Goal: Information Seeking & Learning: Learn about a topic

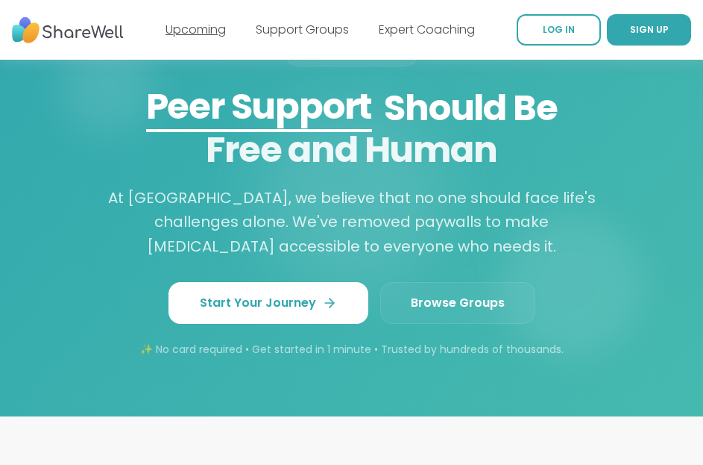
scroll to position [1641, 0]
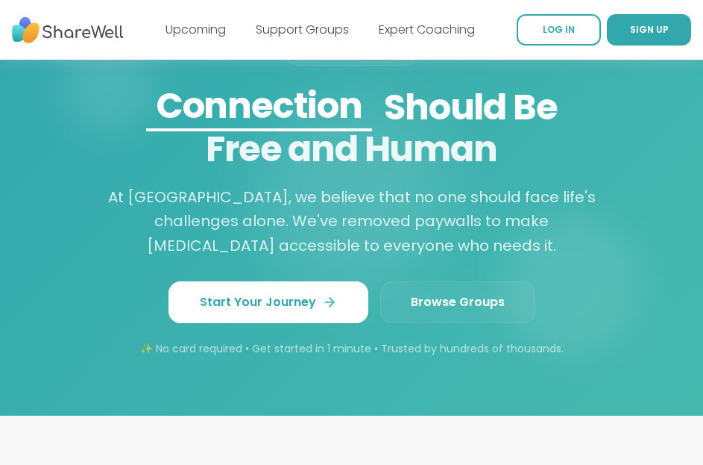
click at [430, 311] on span "Browse Groups" at bounding box center [458, 302] width 94 height 18
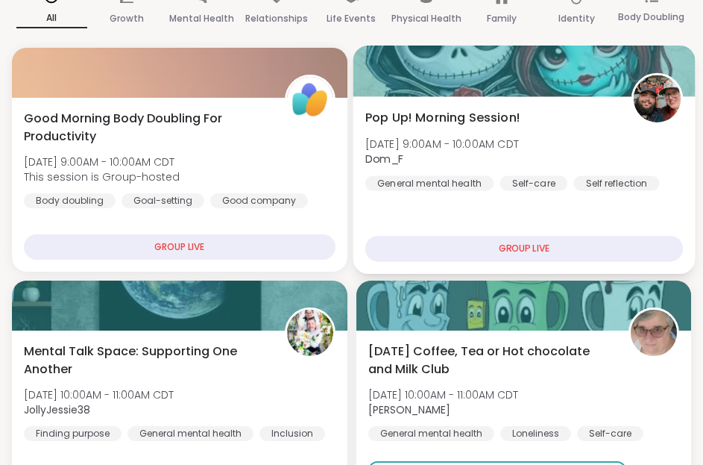
scroll to position [149, 0]
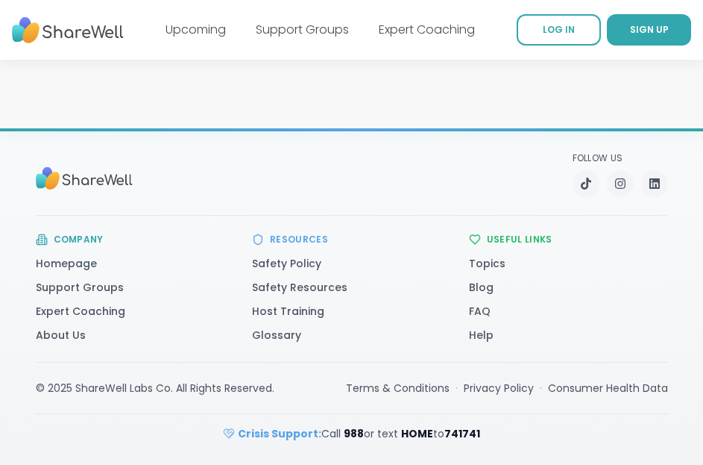
scroll to position [2959, 0]
click at [311, 304] on link "Host Training" at bounding box center [288, 311] width 72 height 15
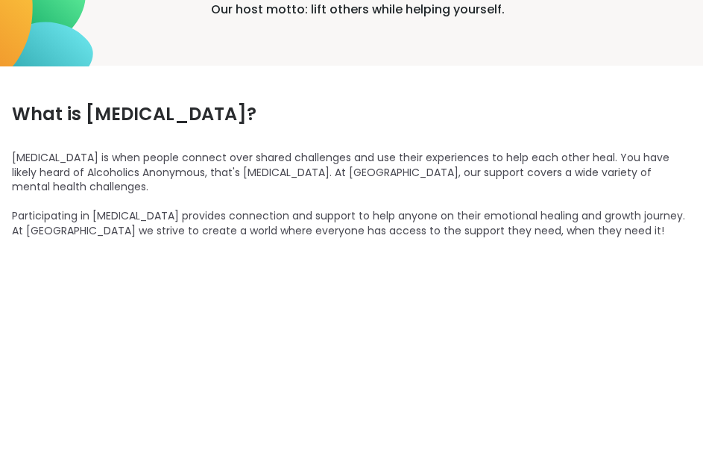
scroll to position [1193, 0]
